Goal: Task Accomplishment & Management: Use online tool/utility

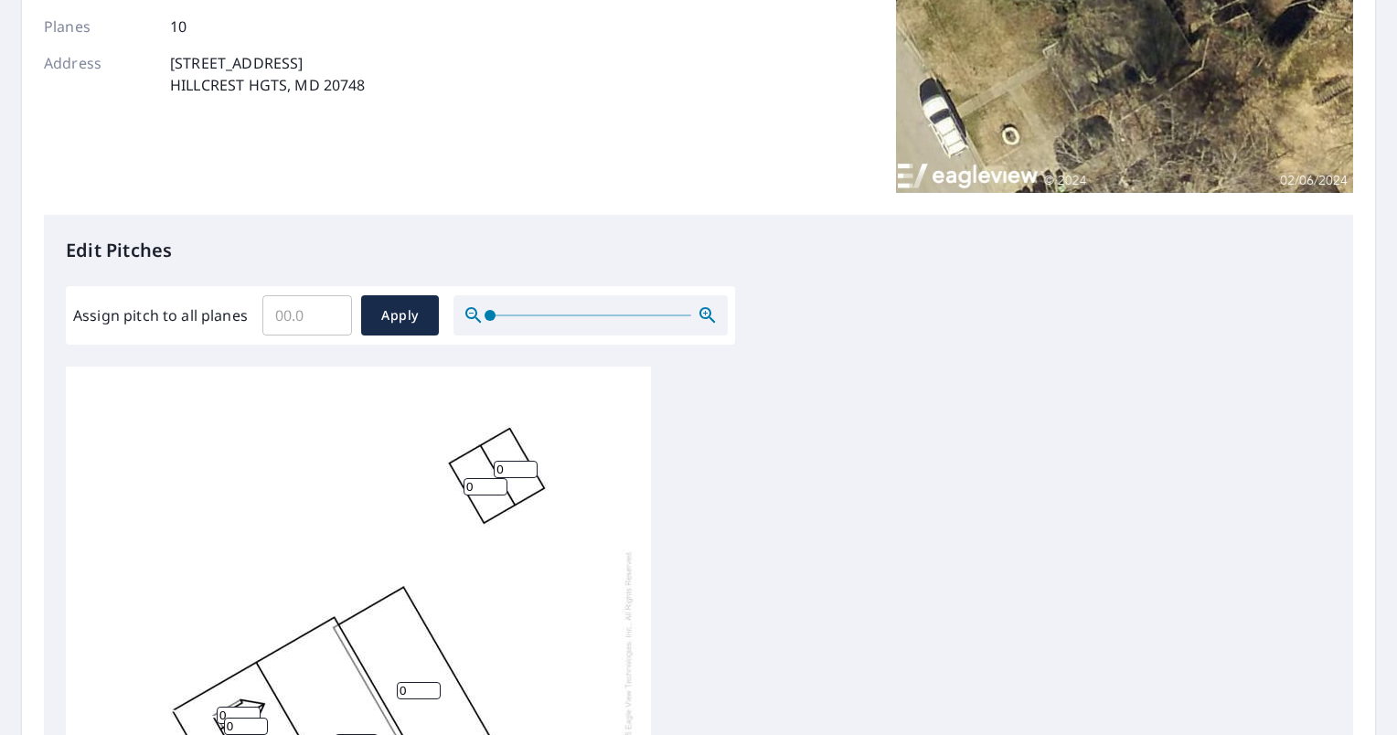
scroll to position [278, 0]
click at [299, 299] on input "Assign pitch to all planes" at bounding box center [307, 313] width 90 height 51
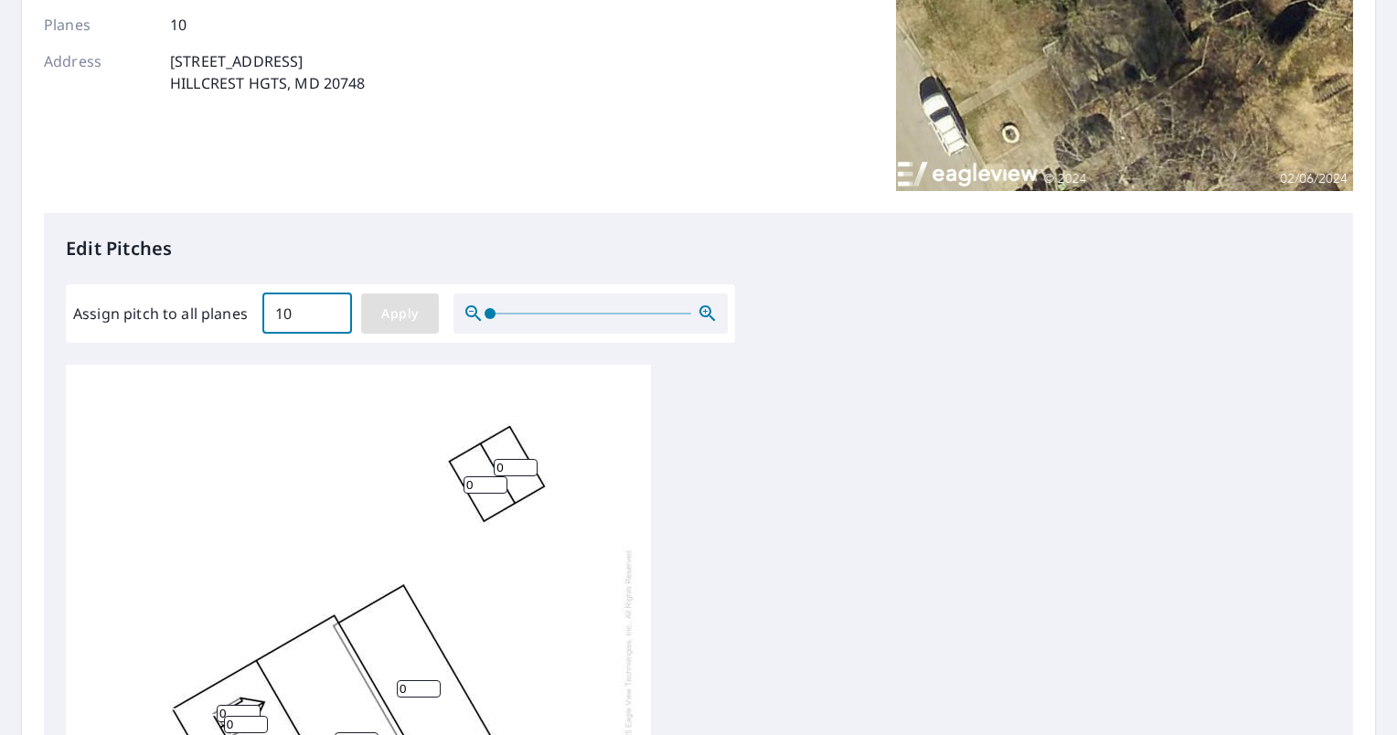
type input "10"
click at [398, 315] on span "Apply" at bounding box center [400, 314] width 48 height 23
type input "10"
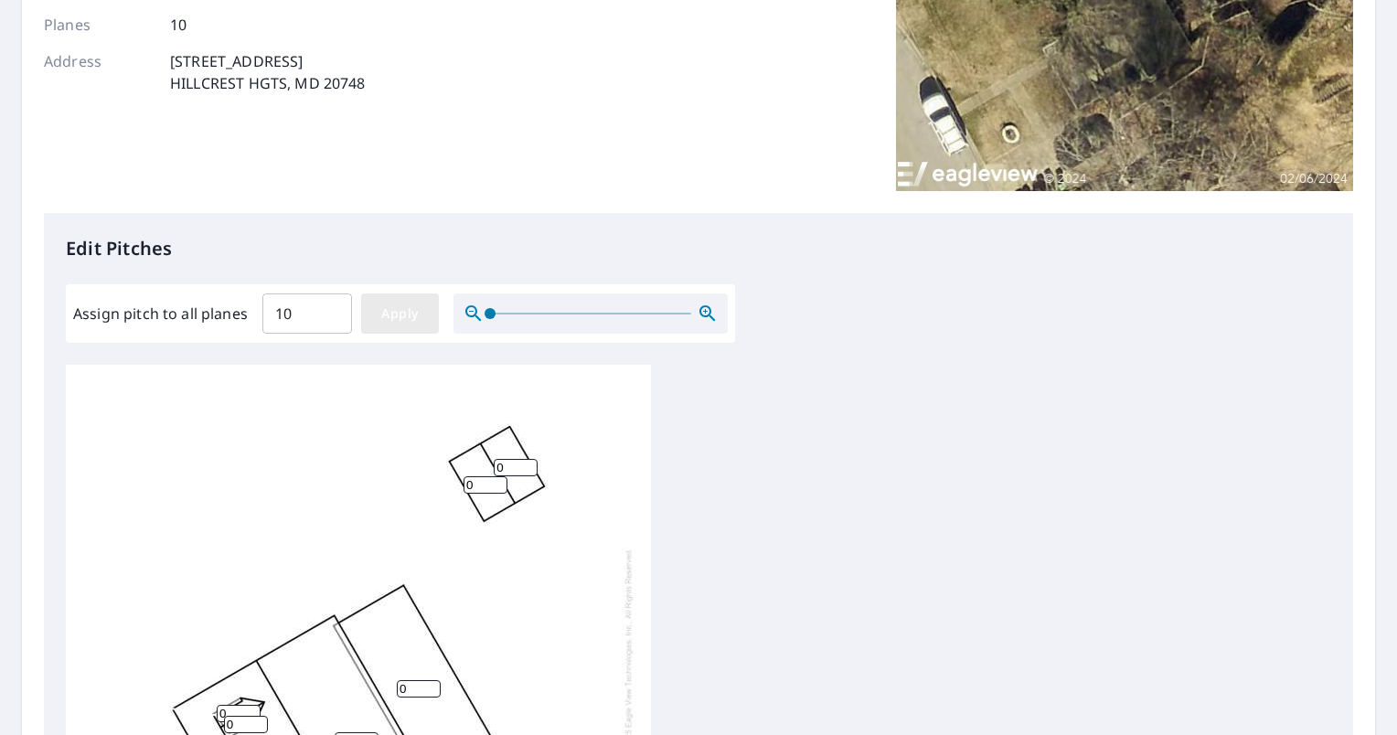
type input "10"
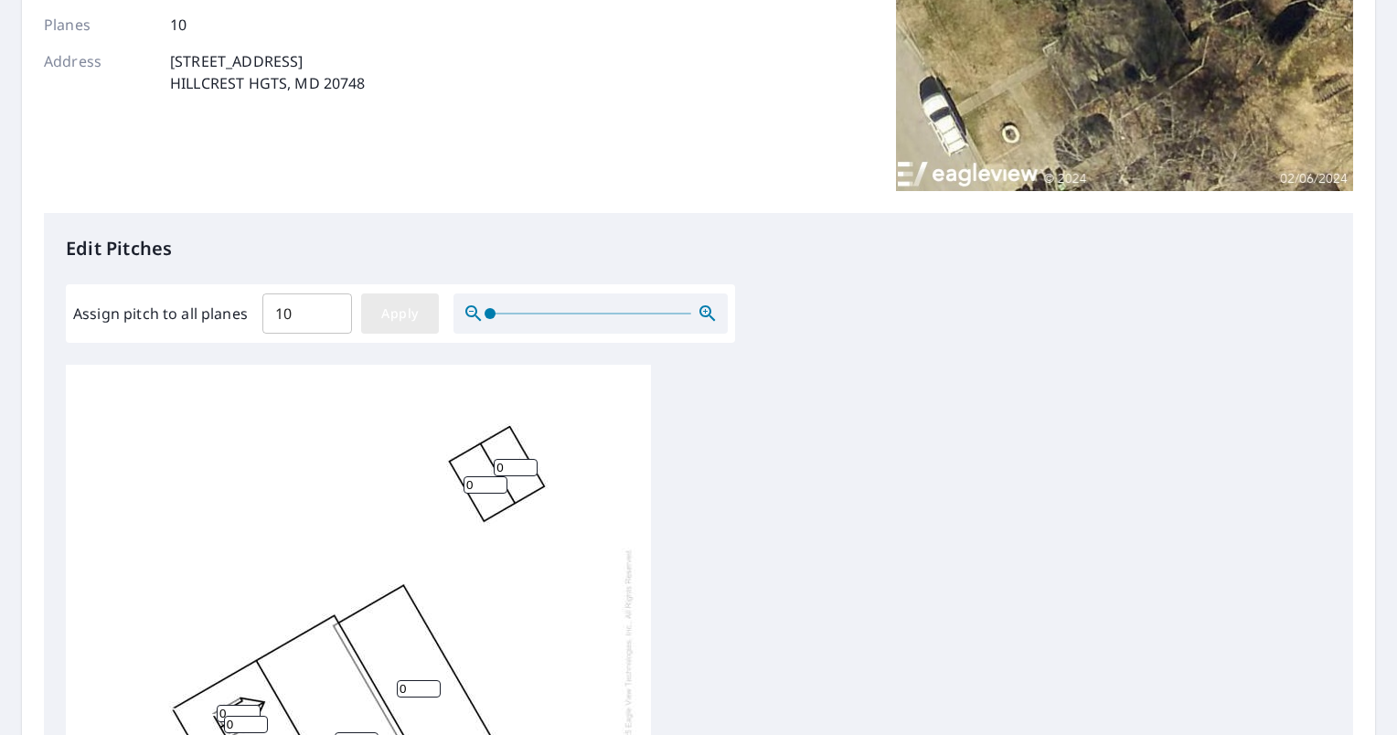
type input "10"
click at [480, 482] on input "10" at bounding box center [486, 484] width 44 height 17
type input "1"
type input "4"
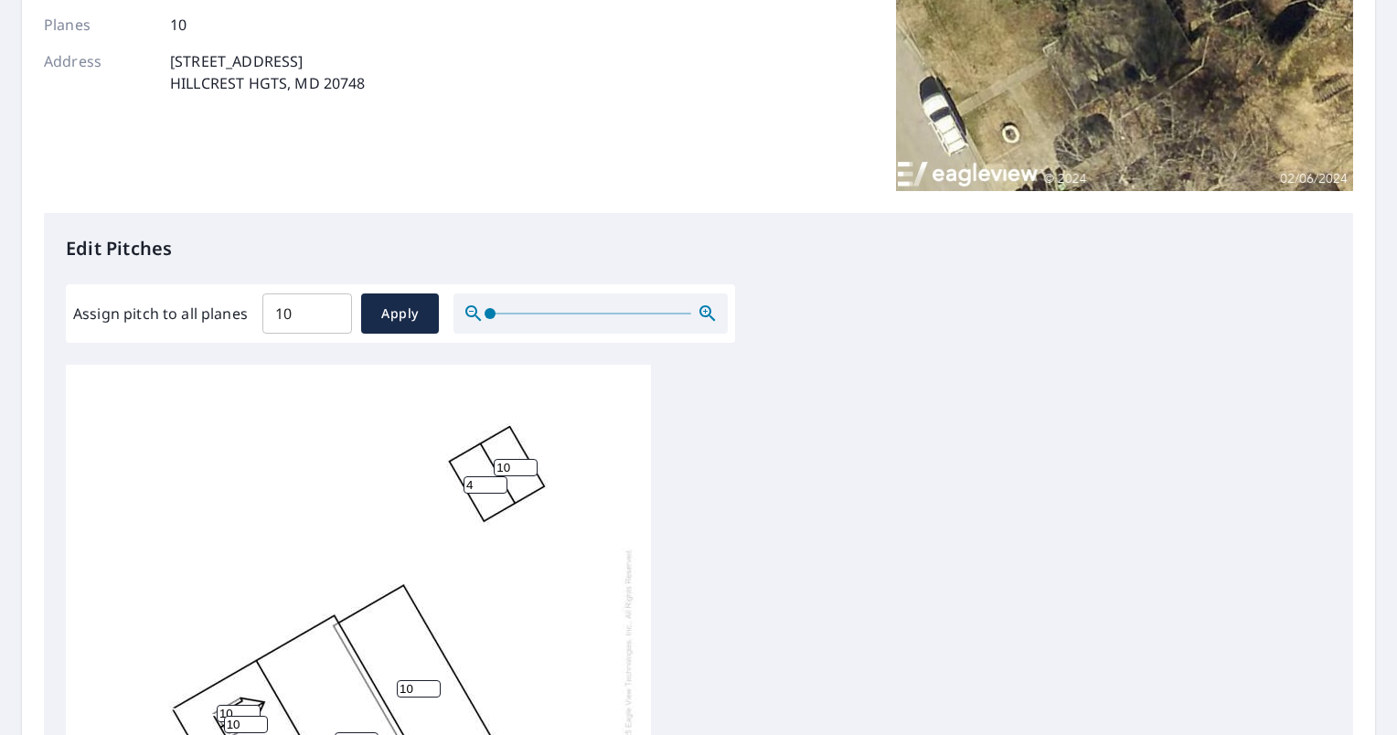
click at [516, 469] on input "10" at bounding box center [516, 467] width 44 height 17
type input "1"
type input "4"
click at [618, 463] on div "10 10 10 10 4 4 10 10 10 10" at bounding box center [358, 652] width 585 height 574
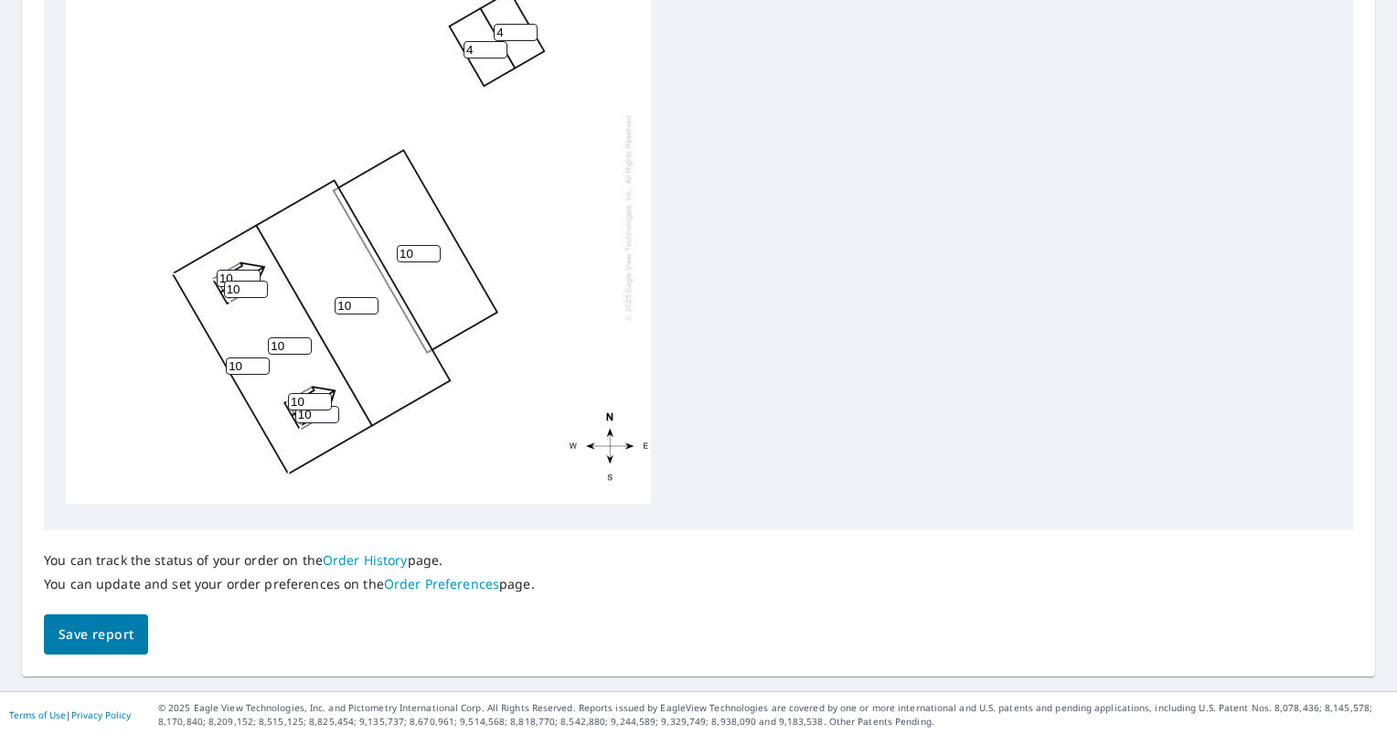
scroll to position [711, 0]
click at [417, 242] on input "10" at bounding box center [419, 250] width 44 height 17
type input "1"
type input "4"
click at [113, 642] on span "Save report" at bounding box center [96, 632] width 75 height 23
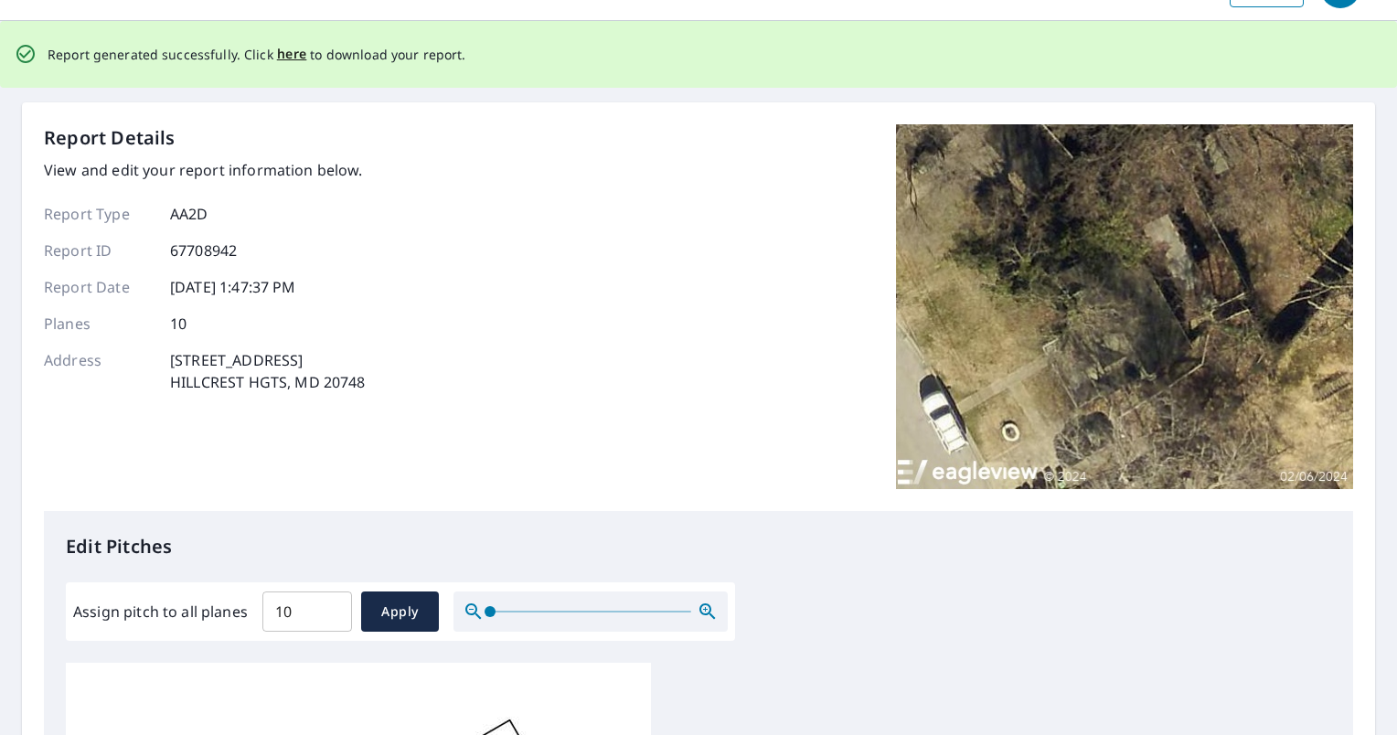
scroll to position [0, 0]
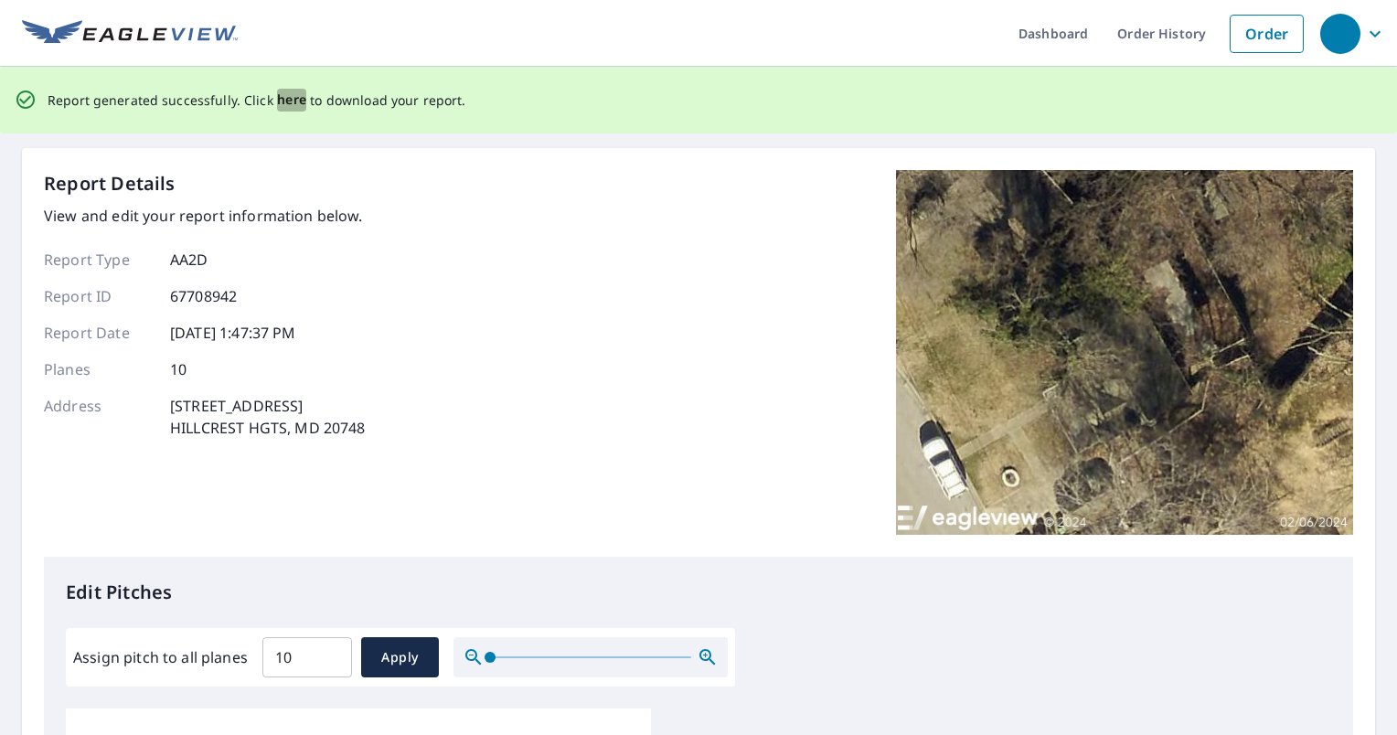
click at [290, 101] on span "here" at bounding box center [292, 100] width 30 height 23
